Goal: Answer question/provide support: Share knowledge or assist other users

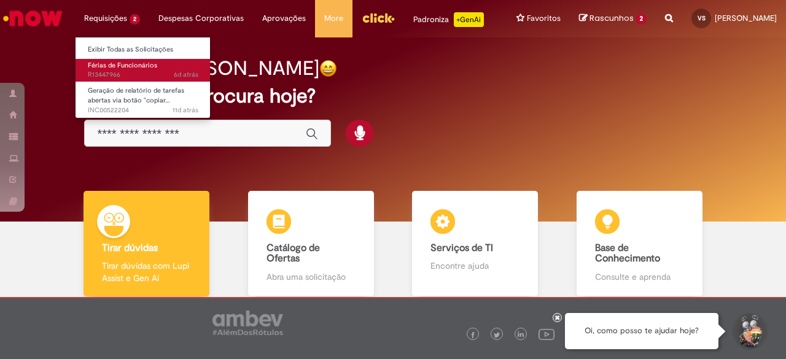
click at [126, 67] on span "Férias de Funcionários" at bounding box center [122, 65] width 69 height 9
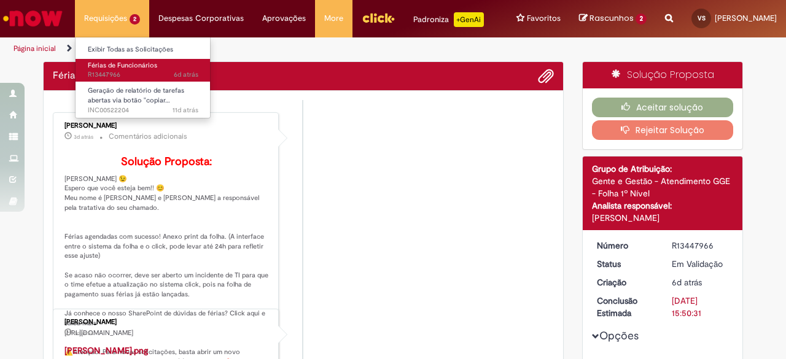
click at [126, 67] on span "Férias de Funcionários" at bounding box center [122, 65] width 69 height 9
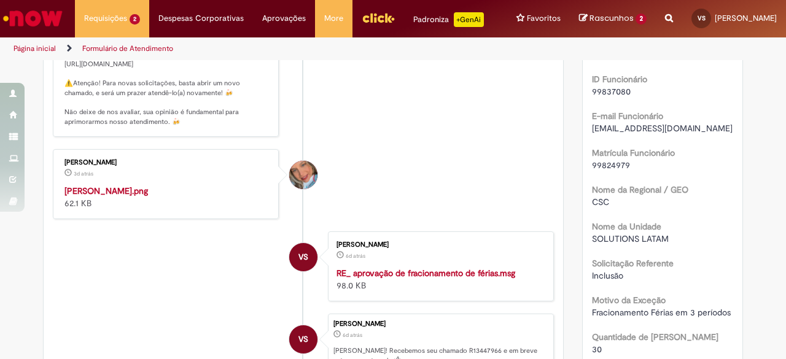
scroll to position [368, 0]
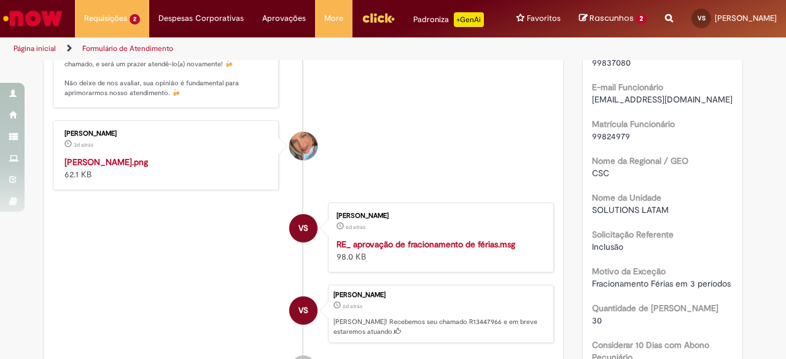
click at [109, 156] on img "Histórico de tíquete" at bounding box center [166, 156] width 204 height 0
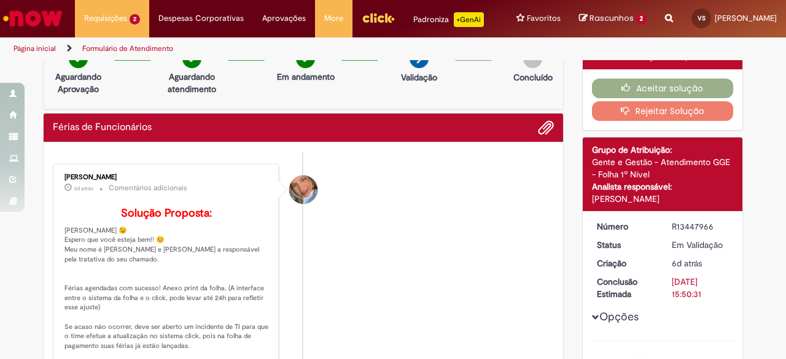
scroll to position [0, 0]
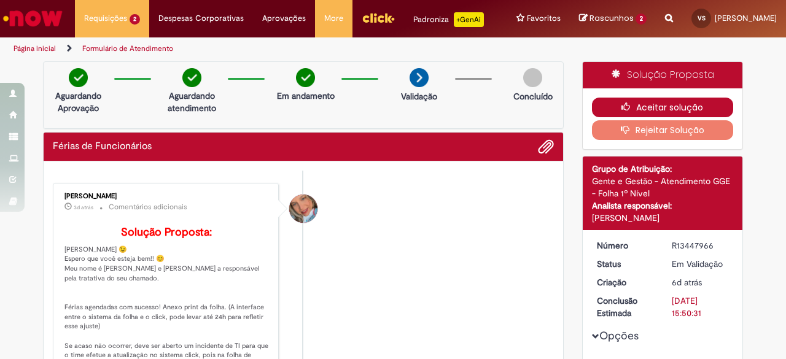
click at [674, 117] on button "Aceitar solução" at bounding box center [663, 108] width 142 height 20
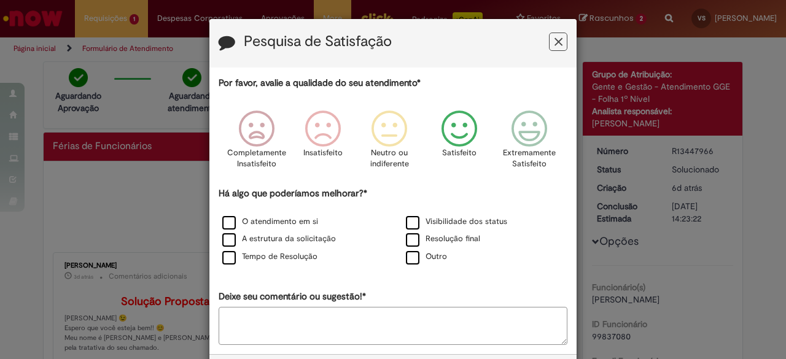
click at [457, 126] on icon "Feedback" at bounding box center [460, 129] width 46 height 37
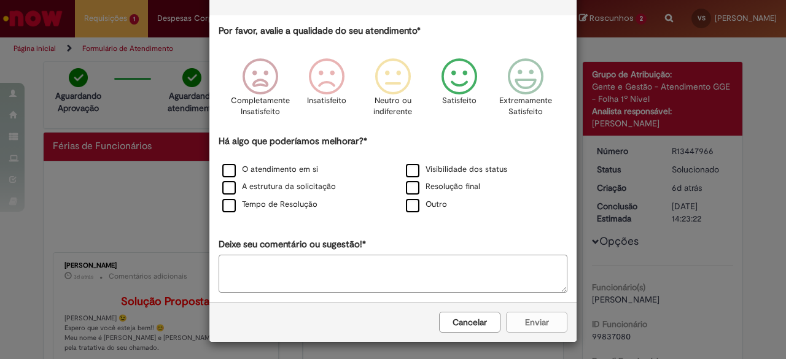
scroll to position [53, 0]
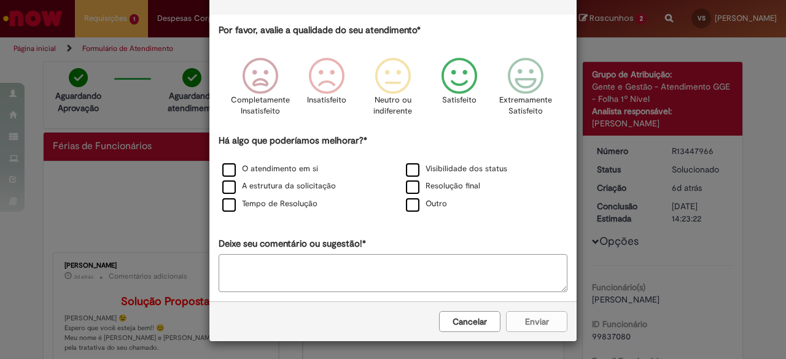
click at [532, 320] on div "Cancelar Enviar" at bounding box center [392, 322] width 367 height 40
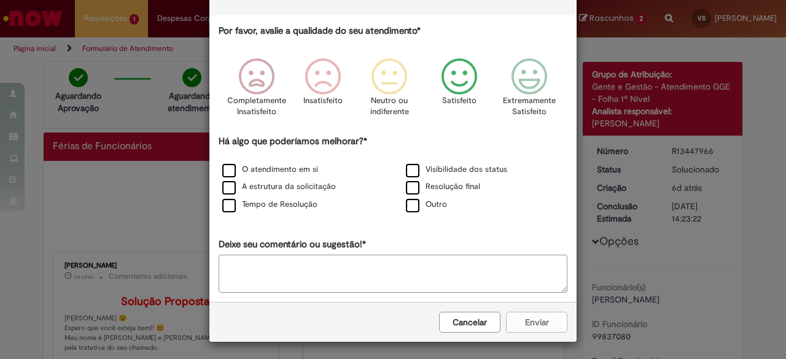
click at [455, 72] on icon "Feedback" at bounding box center [460, 76] width 46 height 37
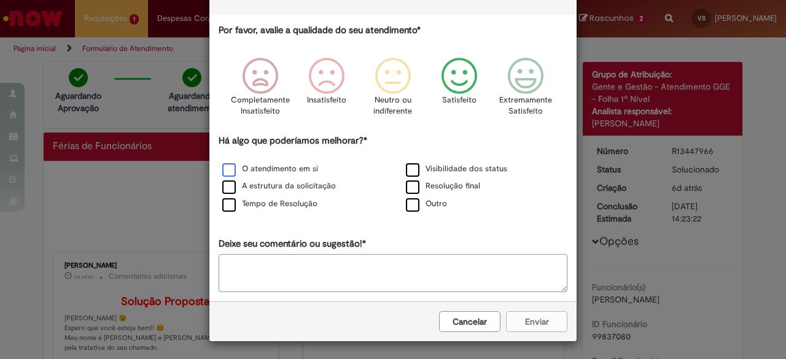
click at [229, 167] on label "O atendimento em si" at bounding box center [270, 169] width 96 height 12
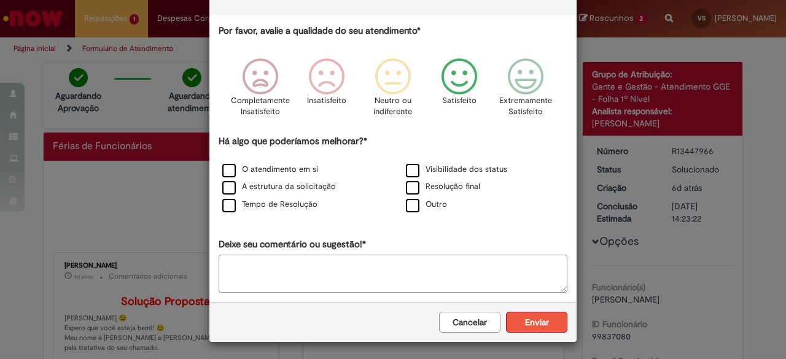
click at [525, 317] on button "Enviar" at bounding box center [536, 322] width 61 height 21
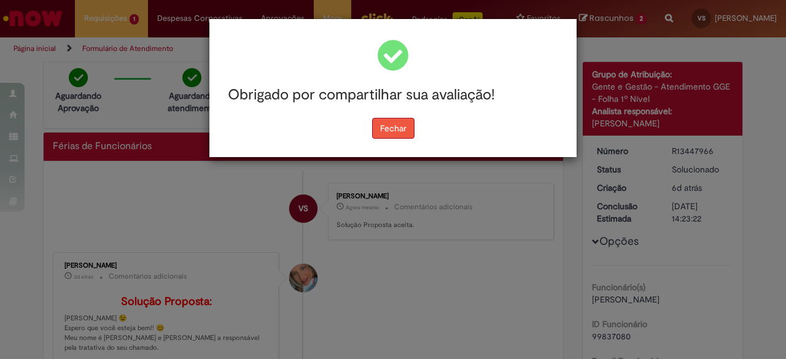
click at [392, 130] on button "Fechar" at bounding box center [393, 128] width 42 height 21
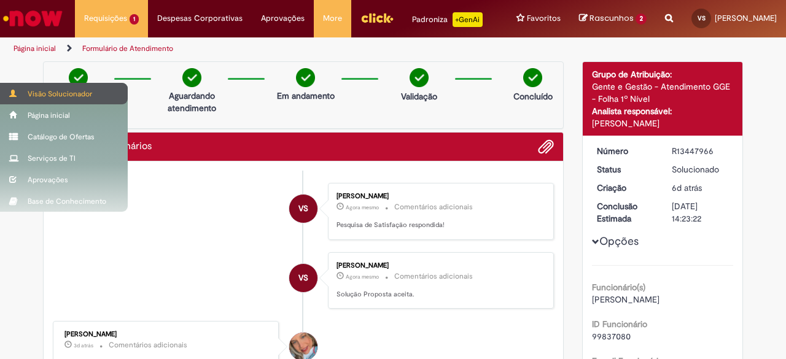
click at [44, 94] on div "Visão Solucionador" at bounding box center [64, 93] width 128 height 21
